Goal: Navigation & Orientation: Find specific page/section

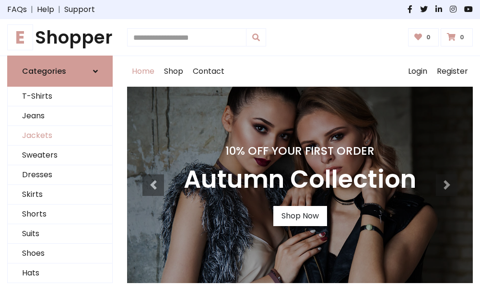
click at [60, 136] on link "Jackets" at bounding box center [60, 136] width 105 height 20
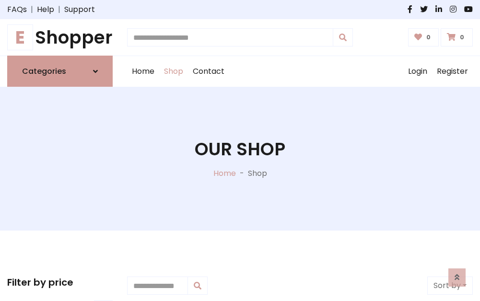
scroll to position [434, 0]
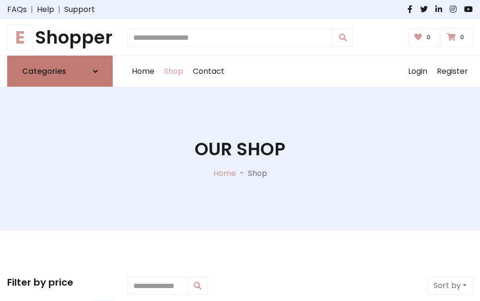
click at [60, 71] on h6 "Categories" at bounding box center [44, 71] width 44 height 9
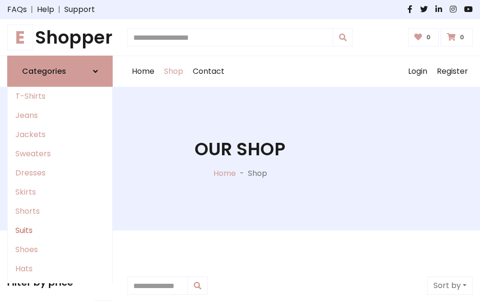
click at [60, 231] on link "Suits" at bounding box center [60, 230] width 105 height 19
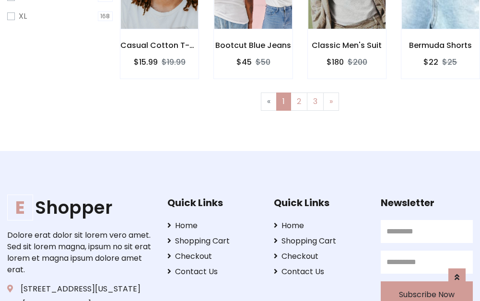
scroll to position [644, 0]
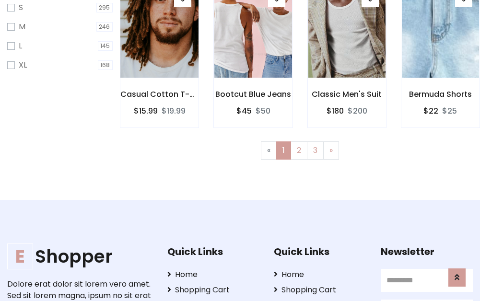
click at [159, 39] on img at bounding box center [159, 30] width 93 height 230
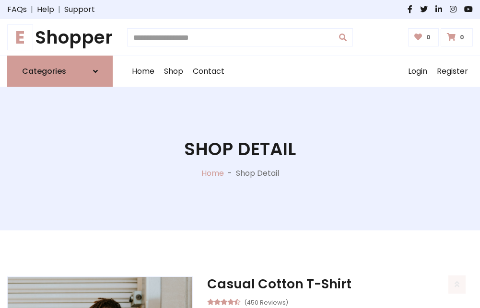
scroll to position [897, 0]
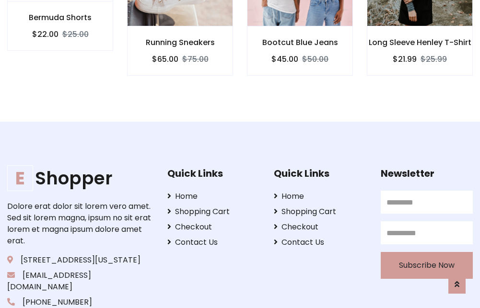
scroll to position [896, 0]
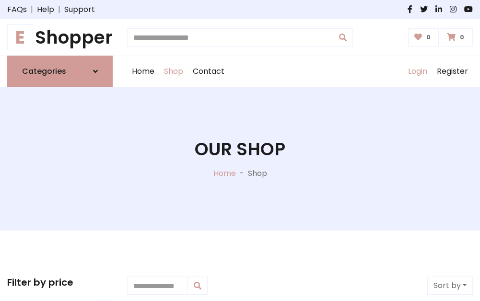
click at [417, 71] on link "Login" at bounding box center [417, 71] width 29 height 31
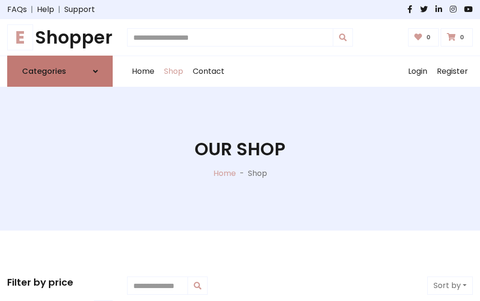
click at [95, 71] on icon at bounding box center [95, 72] width 5 height 8
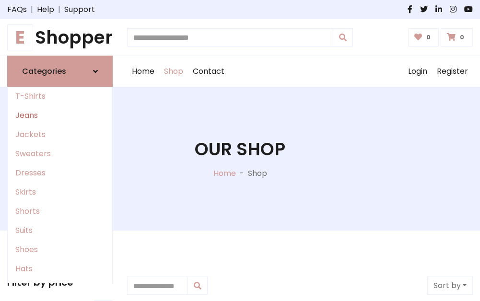
click at [60, 116] on link "Jeans" at bounding box center [60, 115] width 105 height 19
